Goal: Task Accomplishment & Management: Use online tool/utility

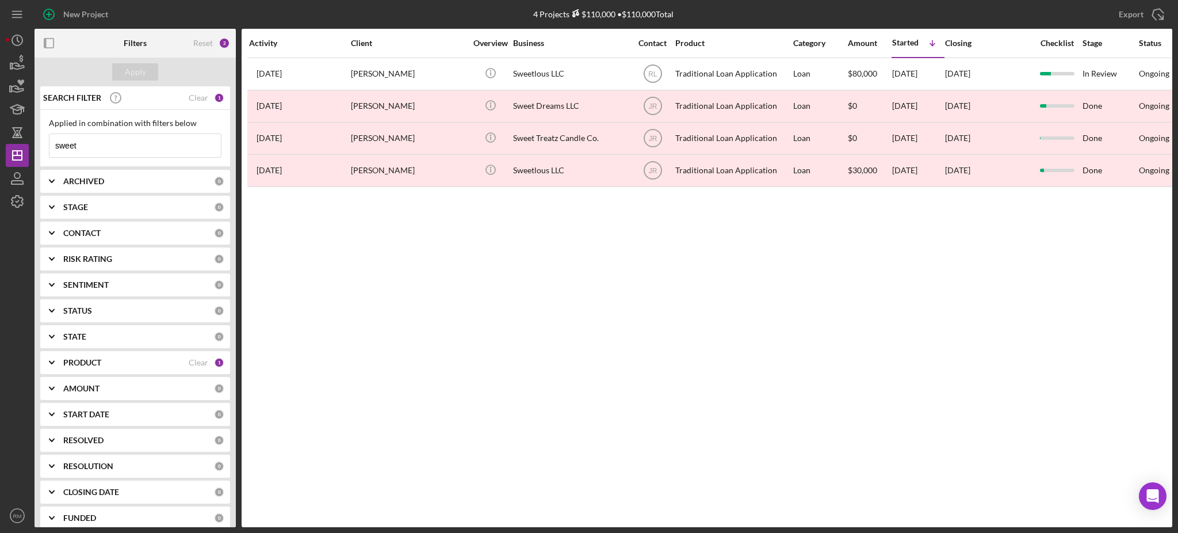
click at [108, 146] on input "sweet" at bounding box center [134, 145] width 171 height 23
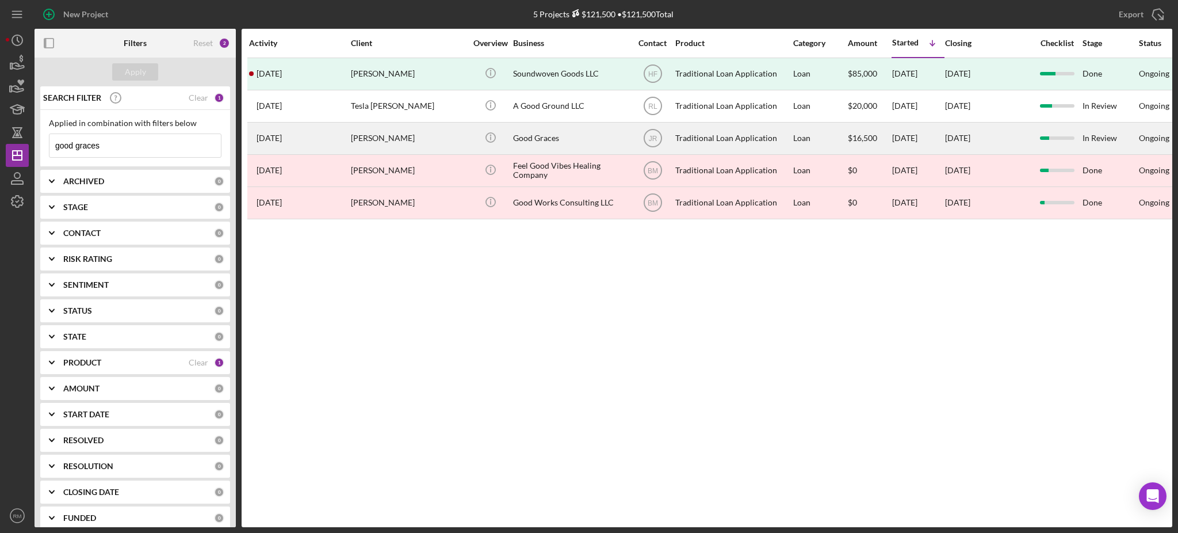
type input "good graces"
click at [387, 130] on div "[PERSON_NAME]" at bounding box center [408, 138] width 115 height 30
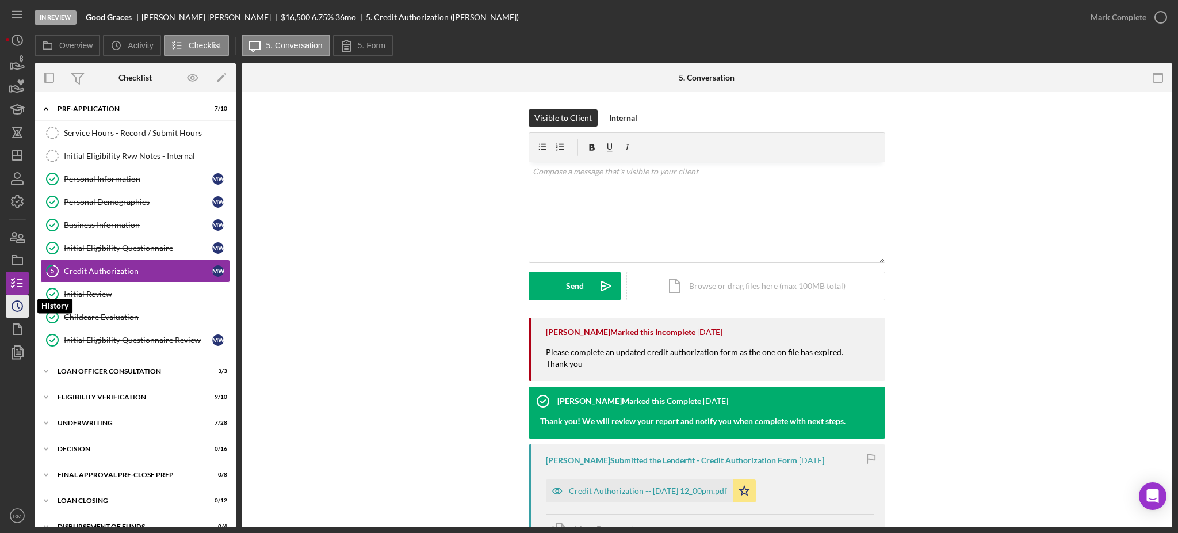
click at [13, 316] on icon "Icon/History" at bounding box center [17, 306] width 29 height 29
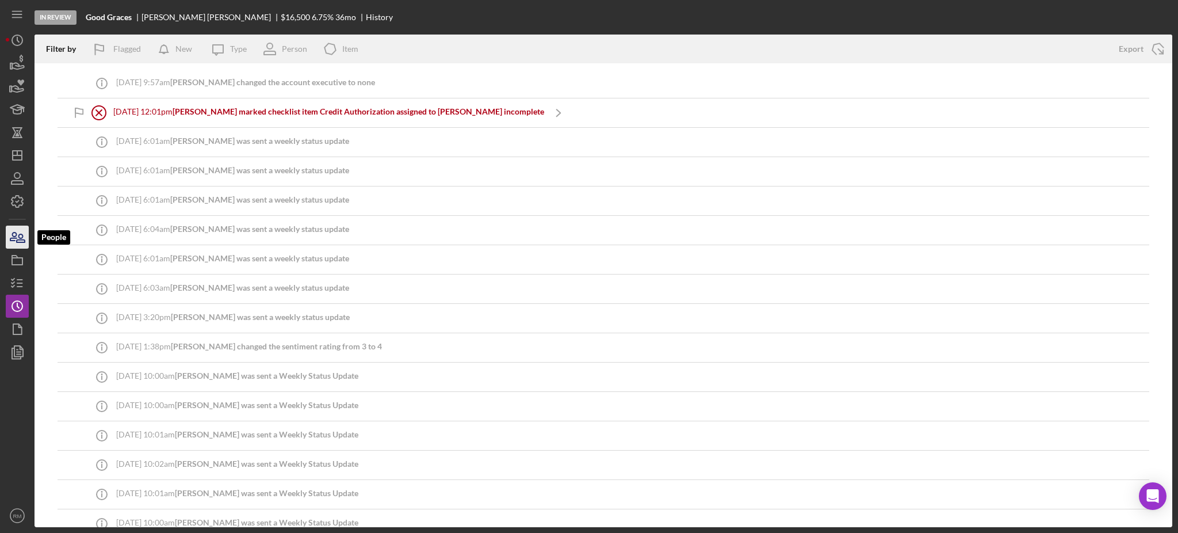
click at [13, 235] on icon "button" at bounding box center [17, 237] width 29 height 29
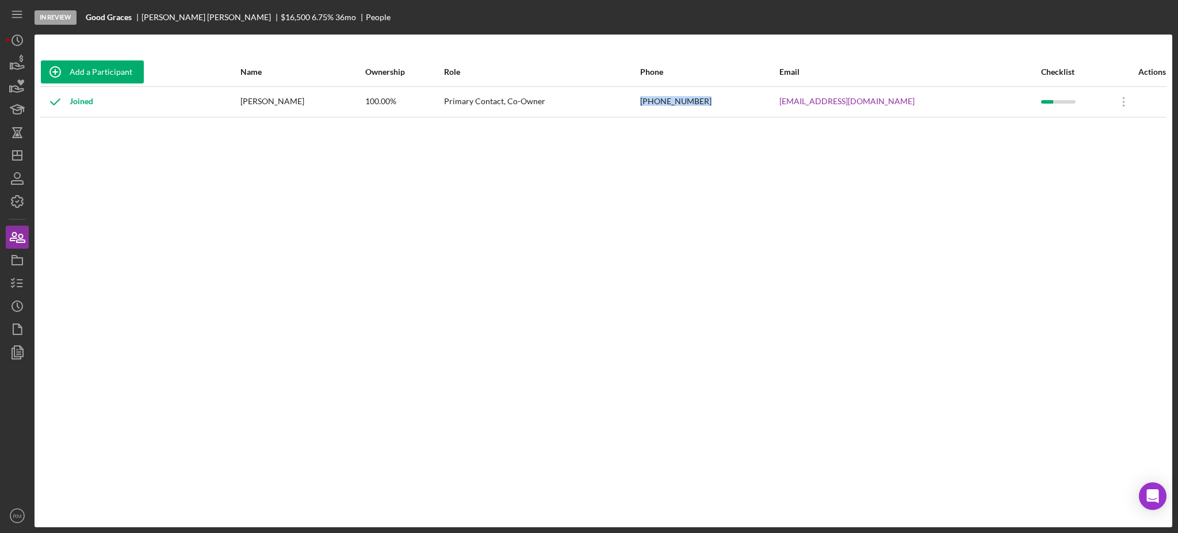
drag, startPoint x: 754, startPoint y: 102, endPoint x: 695, endPoint y: 104, distance: 59.3
click at [695, 104] on tr "Joined [PERSON_NAME] 100.00% Primary Contact, Co-Owner [PHONE_NUMBER] [EMAIL_AD…" at bounding box center [603, 101] width 1127 height 30
click at [14, 276] on icon "button" at bounding box center [17, 283] width 29 height 29
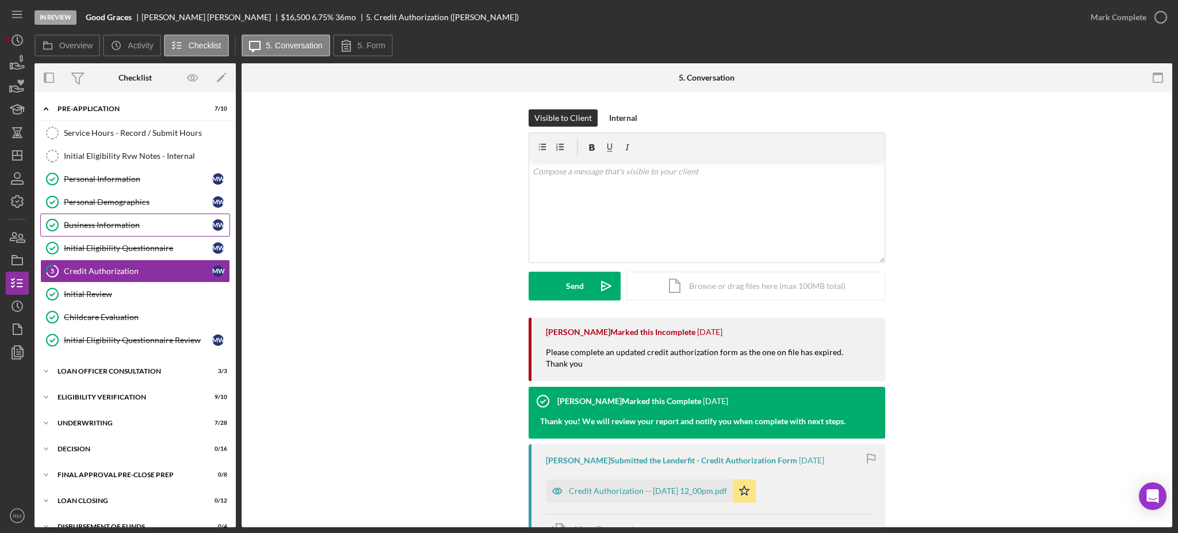
click at [143, 222] on div "Business Information" at bounding box center [138, 224] width 148 height 9
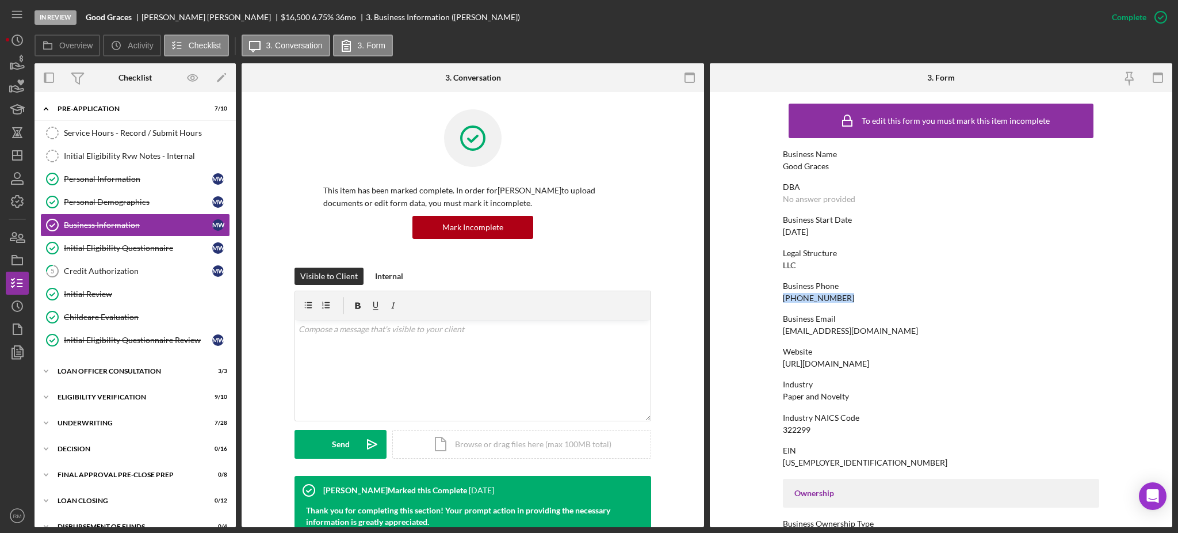
drag, startPoint x: 842, startPoint y: 295, endPoint x: 775, endPoint y: 295, distance: 67.3
click at [775, 295] on form "To edit this form you must mark this item incomplete Business Name Good Graces …" at bounding box center [941, 309] width 463 height 435
copy div "[PHONE_NUMBER]"
